Goal: Check status

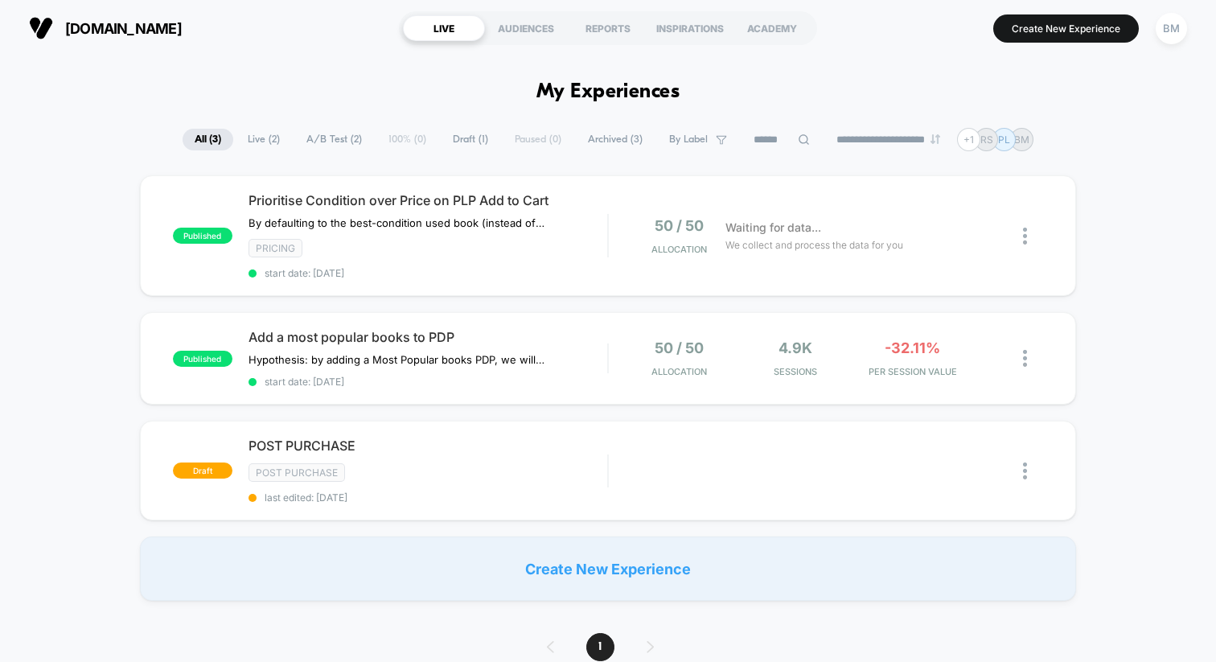
click at [1199, 33] on div "[DOMAIN_NAME] [URL][DOMAIN_NAME] LIVE AUDIENCES REPORTS INSPIRATIONS ACADEMY Cr…" at bounding box center [608, 28] width 1216 height 56
click at [1170, 30] on div "BM" at bounding box center [1170, 28] width 31 height 31
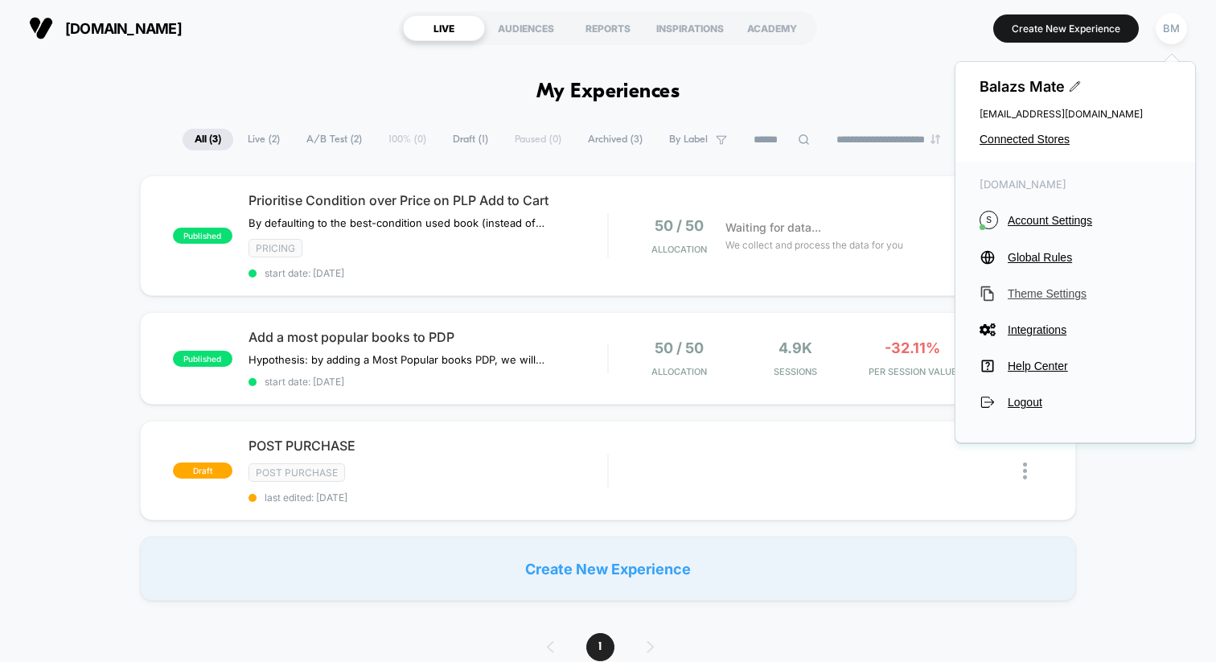
click at [1052, 287] on span "Theme Settings" at bounding box center [1088, 293] width 163 height 13
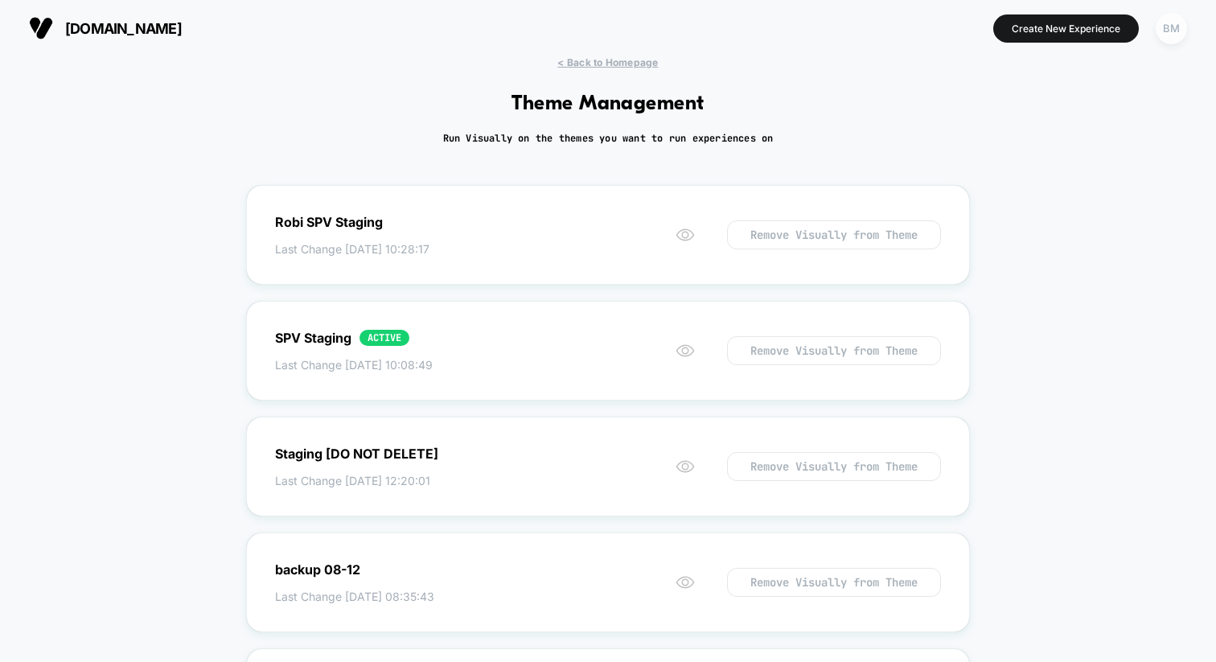
click at [1171, 38] on div "BM" at bounding box center [1170, 28] width 31 height 31
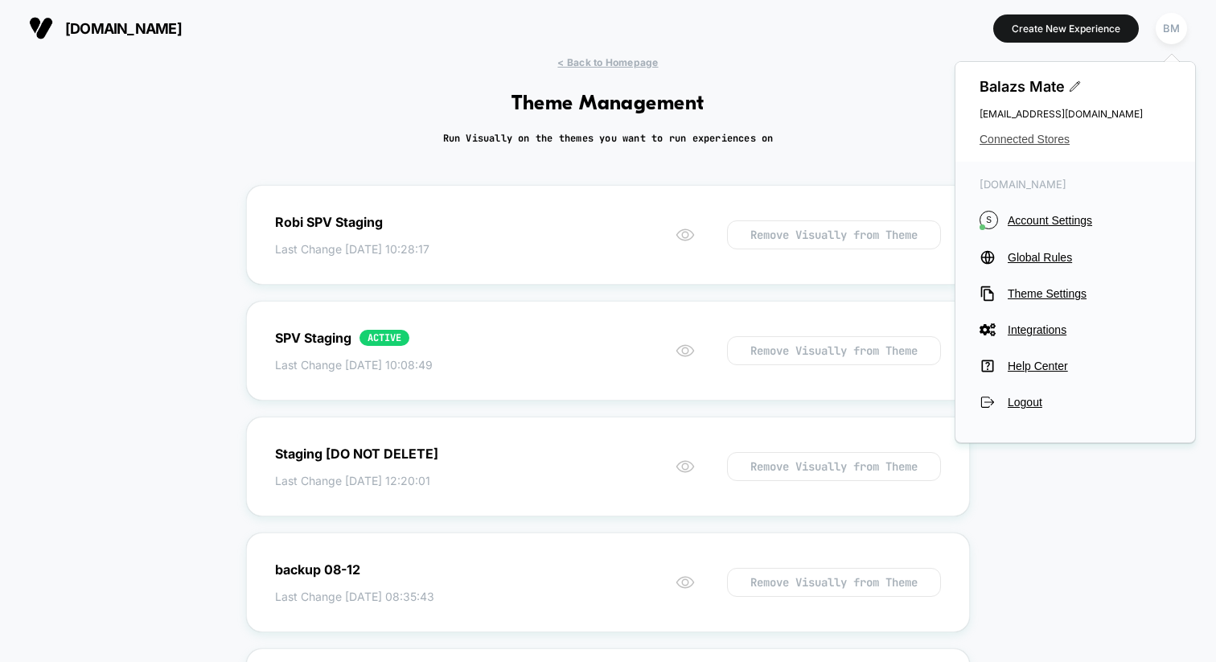
click at [1066, 135] on span "Connected Stores" at bounding box center [1074, 139] width 191 height 13
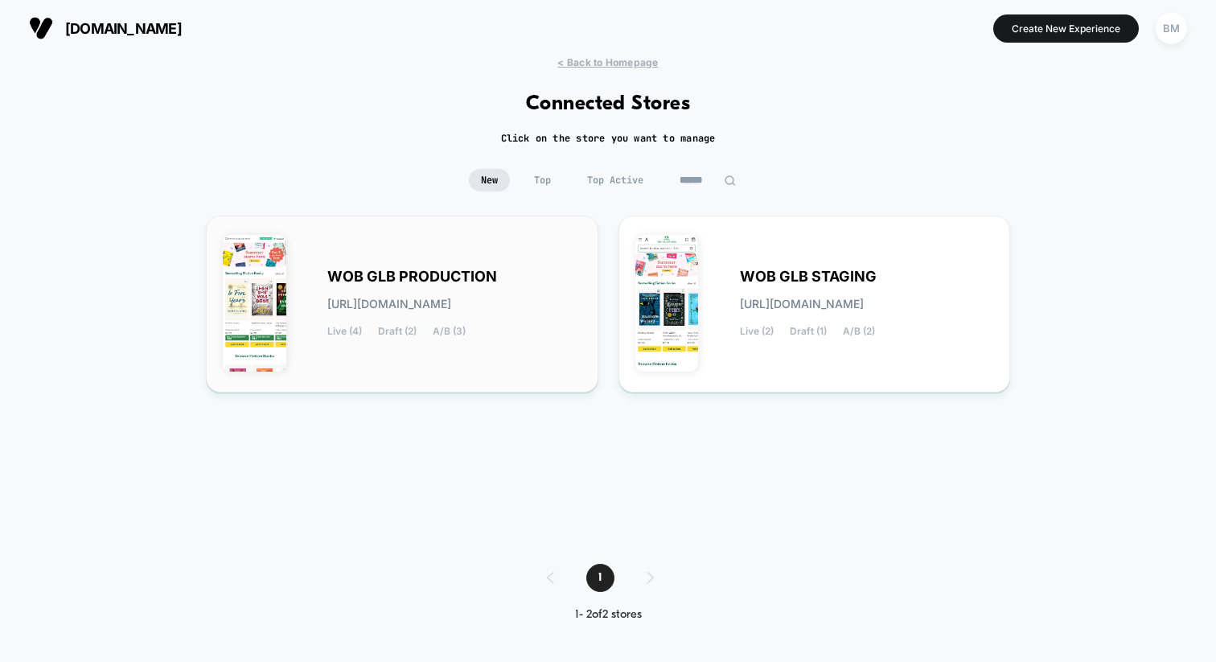
click at [426, 281] on span "WOB GLB PRODUCTION" at bounding box center [412, 276] width 170 height 11
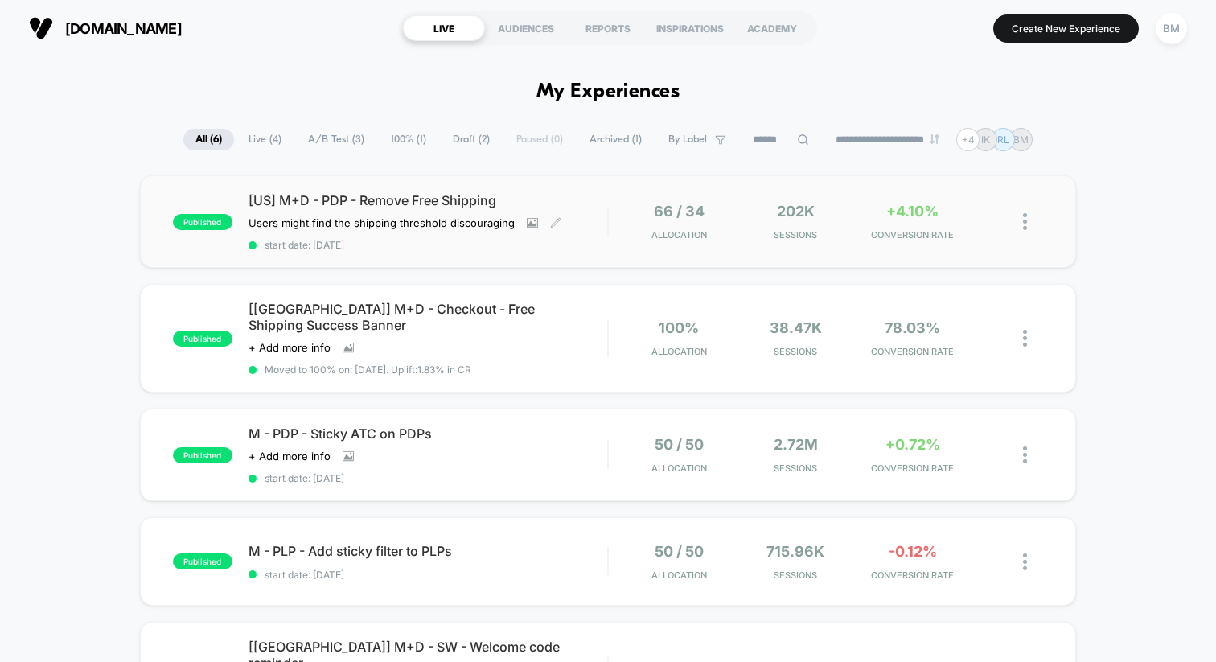
click at [396, 203] on span "[US] M+D - PDP - Remove Free Shipping" at bounding box center [427, 200] width 359 height 16
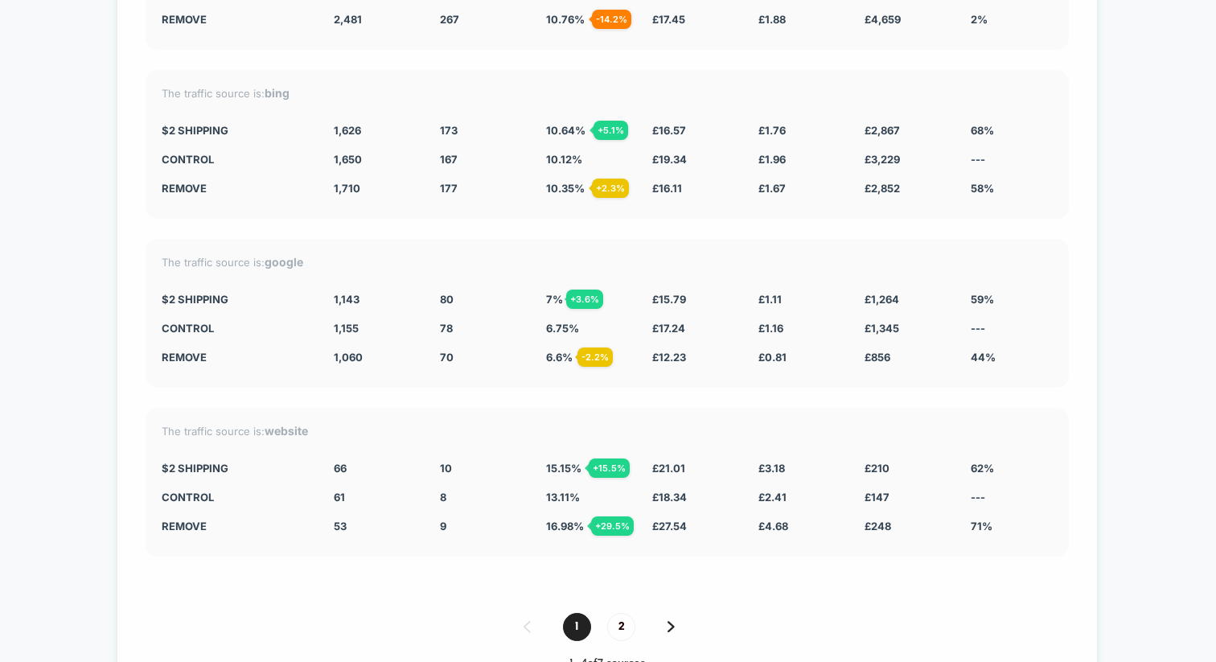
scroll to position [3294, 0]
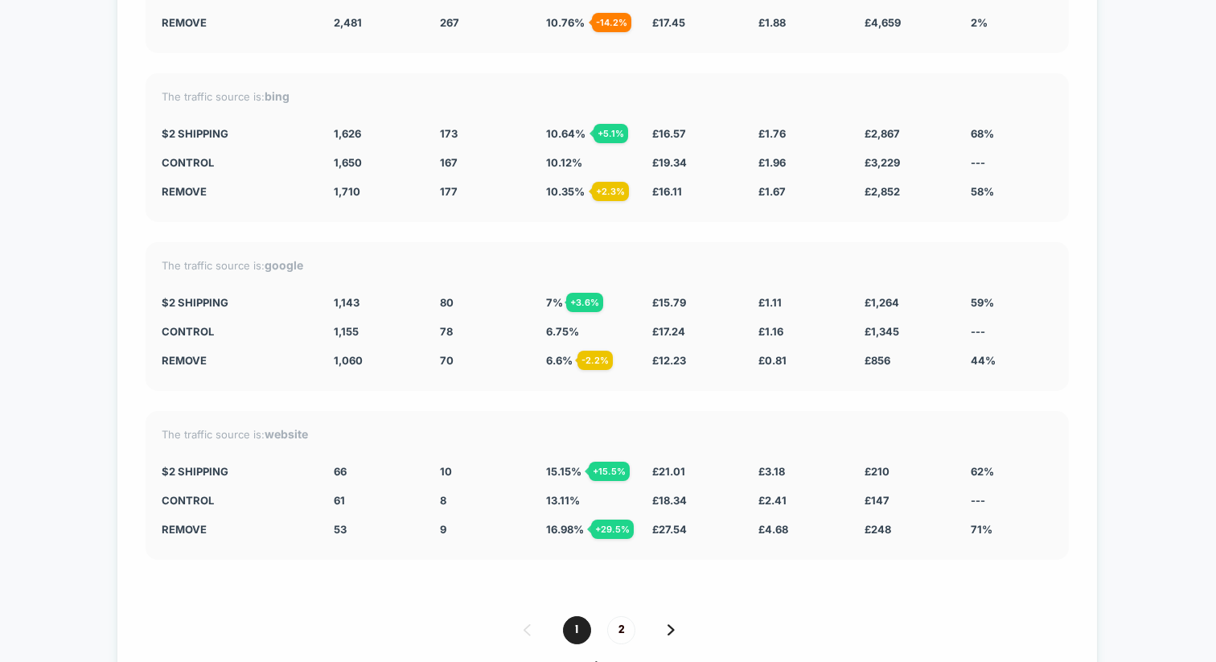
click at [615, 616] on span "2" at bounding box center [621, 630] width 28 height 28
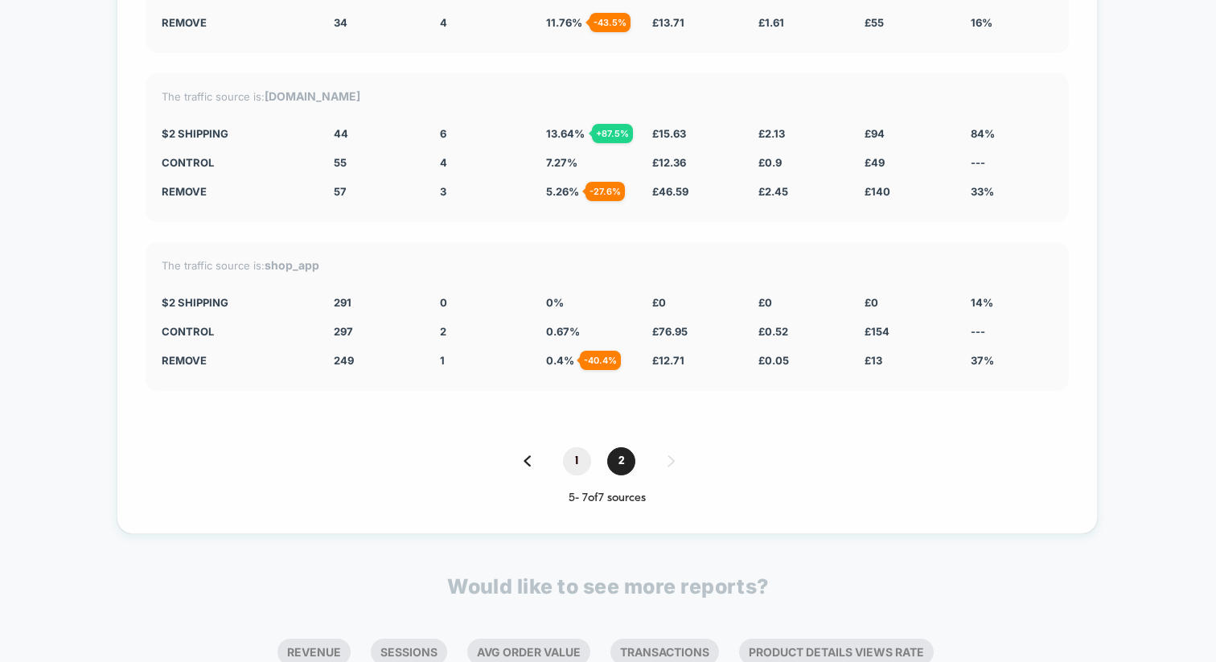
click at [580, 447] on span "1" at bounding box center [577, 461] width 28 height 28
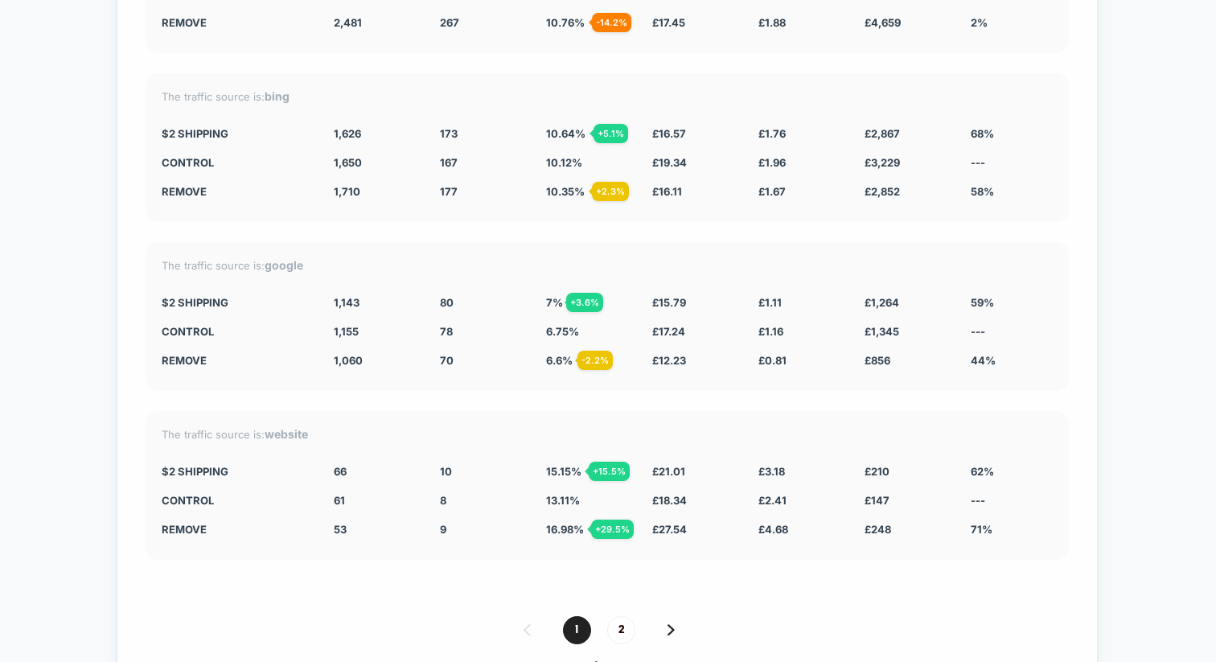
drag, startPoint x: 556, startPoint y: 456, endPoint x: 558, endPoint y: 531, distance: 75.6
click at [558, 531] on div "The traffic source is: website $2 Shipping 66 + 8.2 % 10 + 15.5 % 15.15 % + 15.…" at bounding box center [607, 485] width 923 height 149
drag, startPoint x: 555, startPoint y: 521, endPoint x: 554, endPoint y: 466, distance: 54.7
click at [555, 473] on div "The traffic source is: website $2 Shipping 66 + 8.2 % 10 + 15.5 % 15.15 % + 15.…" at bounding box center [607, 485] width 923 height 149
click at [615, 618] on span "2" at bounding box center [621, 630] width 28 height 28
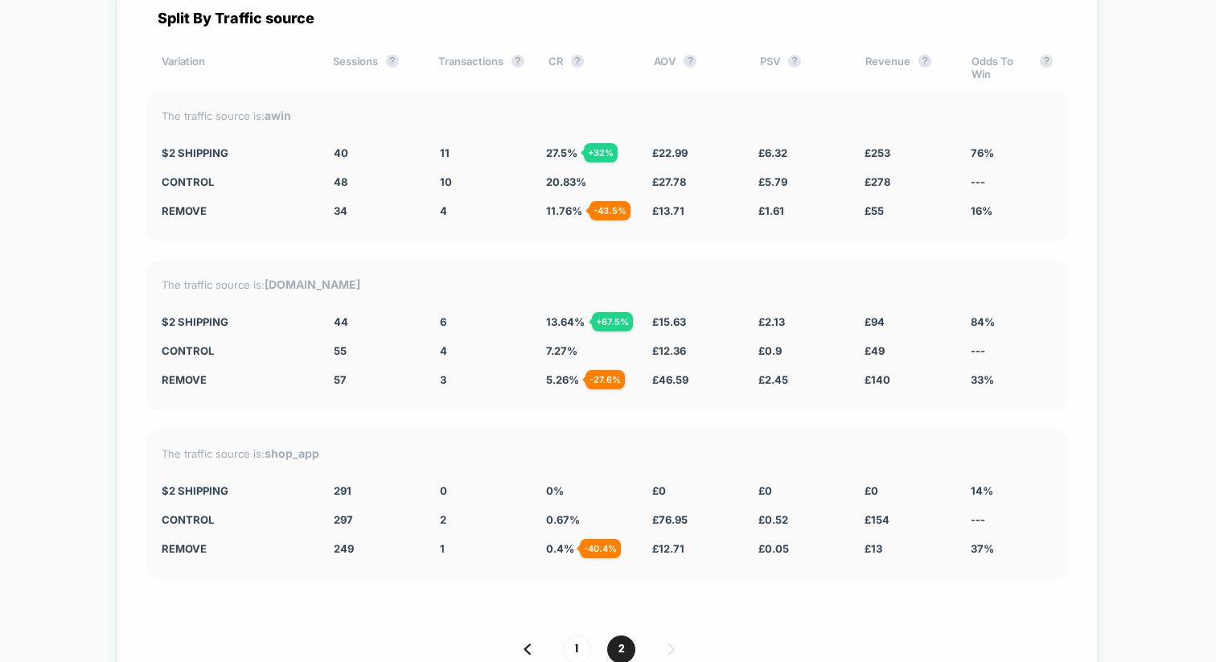
scroll to position [3104, 0]
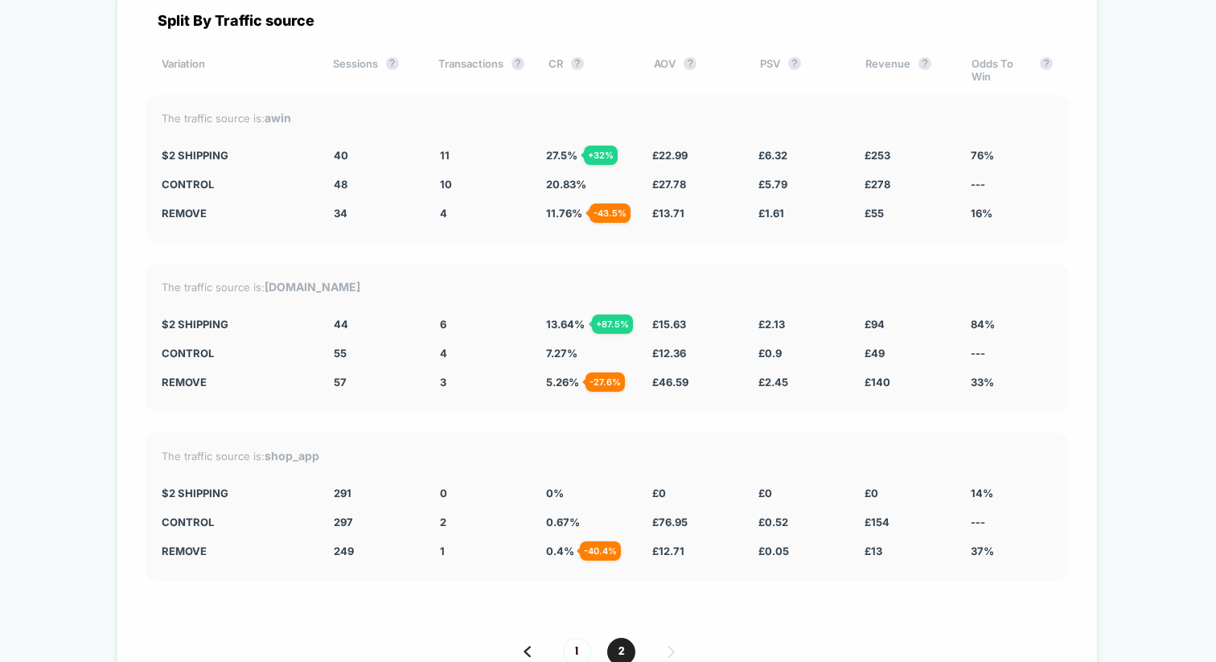
drag, startPoint x: 236, startPoint y: 281, endPoint x: 352, endPoint y: 279, distance: 115.8
click at [343, 291] on div "The traffic source is: [DOMAIN_NAME] $2 Shipping 44 - 20 % 6 + 87.5 % 13.64 % +…" at bounding box center [607, 338] width 923 height 149
drag, startPoint x: 308, startPoint y: 274, endPoint x: 242, endPoint y: 273, distance: 65.9
click at [242, 273] on div "The traffic source is: [DOMAIN_NAME] $2 Shipping 44 - 20 % 6 + 87.5 % 13.64 % +…" at bounding box center [607, 338] width 923 height 149
